Goal: Transaction & Acquisition: Purchase product/service

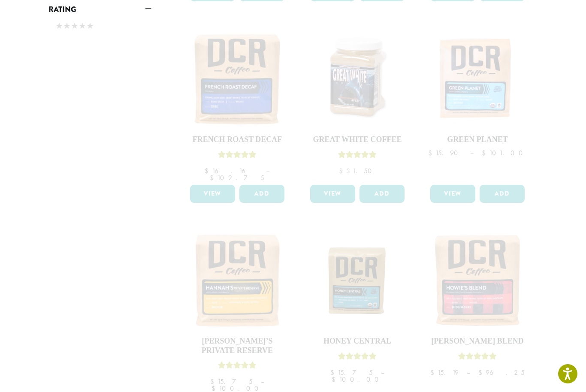
click at [73, 274] on div "**********" at bounding box center [100, 55] width 116 height 853
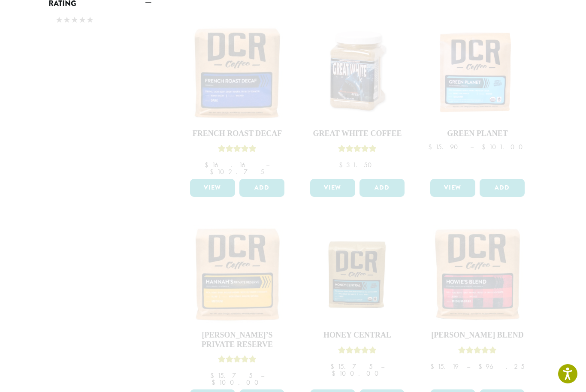
scroll to position [518, 0]
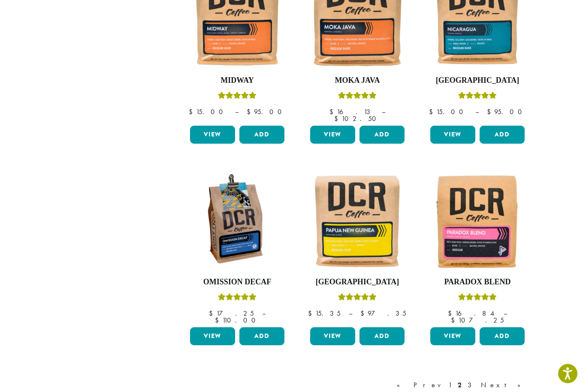
scroll to position [583, 0]
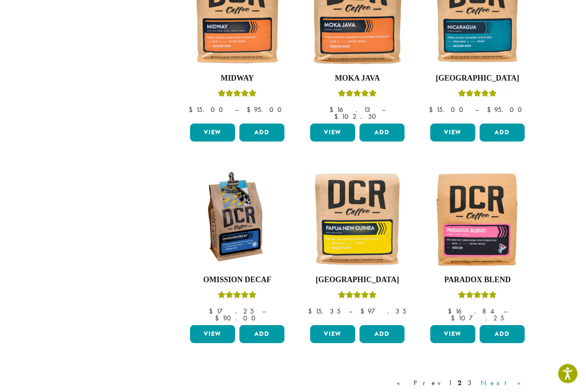
click at [519, 378] on link "Next »" at bounding box center [503, 383] width 49 height 10
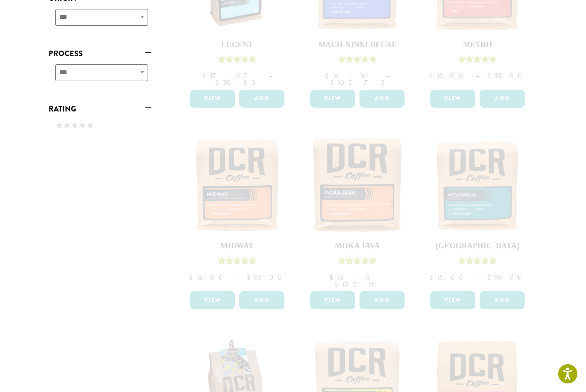
scroll to position [416, 0]
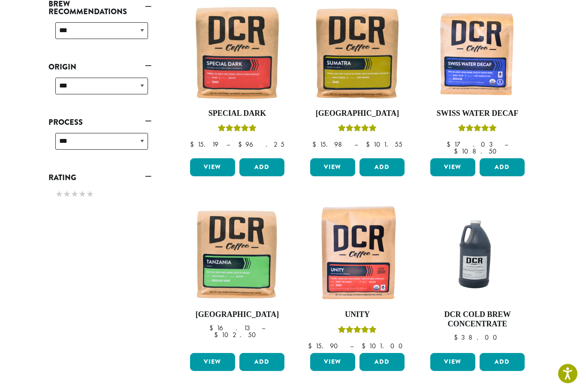
scroll to position [347, 0]
click at [371, 65] on img at bounding box center [357, 52] width 99 height 99
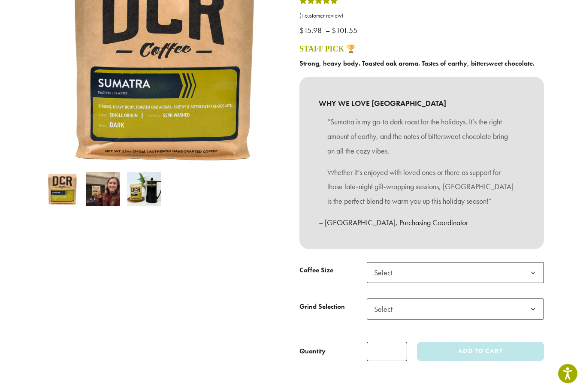
scroll to position [142, 0]
